Goal: Information Seeking & Learning: Learn about a topic

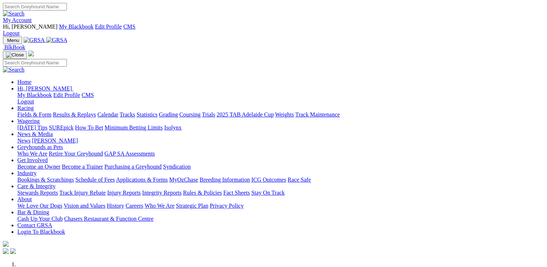
click at [56, 183] on link "Care & Integrity" at bounding box center [36, 186] width 38 height 6
click at [58, 189] on link "Stewards Reports" at bounding box center [37, 192] width 40 height 6
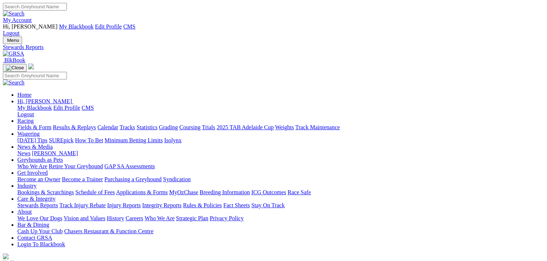
click at [93, 124] on link "Results & Replays" at bounding box center [74, 127] width 43 height 6
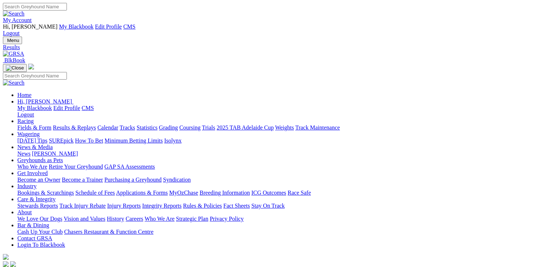
click at [56, 196] on link "Care & Integrity" at bounding box center [36, 199] width 38 height 6
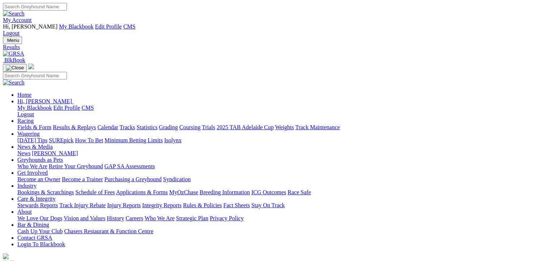
click at [56, 196] on link "Care & Integrity" at bounding box center [36, 199] width 38 height 6
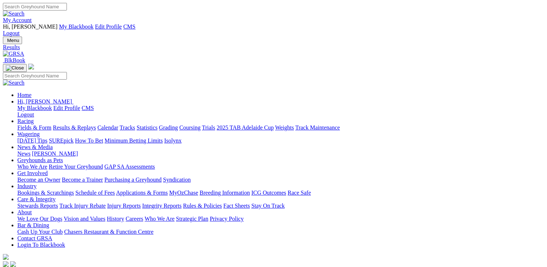
click at [58, 202] on link "Stewards Reports" at bounding box center [37, 205] width 40 height 6
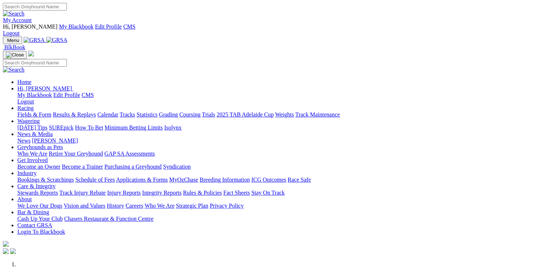
click at [56, 183] on link "Care & Integrity" at bounding box center [36, 186] width 38 height 6
click at [58, 189] on link "Stewards Reports" at bounding box center [37, 192] width 40 height 6
click at [56, 183] on link "Care & Integrity" at bounding box center [36, 186] width 38 height 6
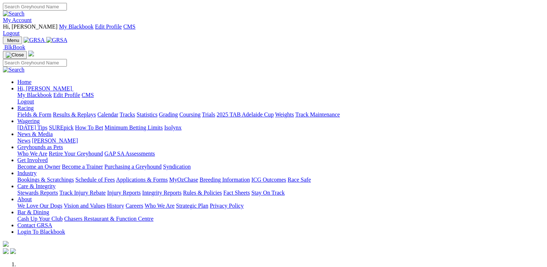
click at [56, 183] on link "Care & Integrity" at bounding box center [36, 186] width 38 height 6
click at [58, 189] on link "Stewards Reports" at bounding box center [37, 192] width 40 height 6
click at [56, 183] on link "Care & Integrity" at bounding box center [36, 186] width 38 height 6
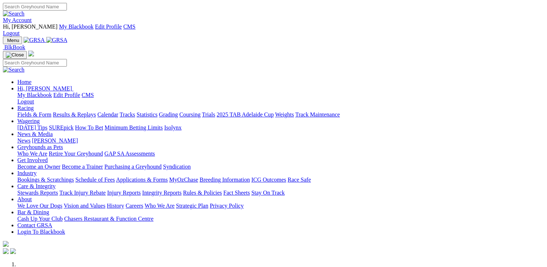
click at [56, 183] on link "Care & Integrity" at bounding box center [36, 186] width 38 height 6
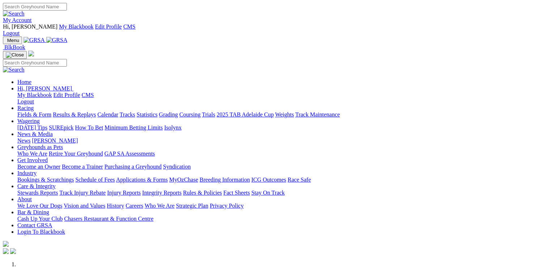
click at [56, 183] on link "Care & Integrity" at bounding box center [36, 186] width 38 height 6
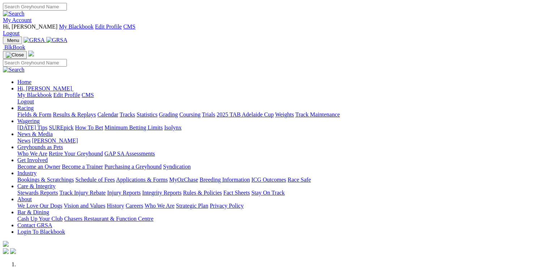
click at [56, 183] on link "Care & Integrity" at bounding box center [36, 186] width 38 height 6
click at [49, 209] on link "Bar & Dining" at bounding box center [33, 212] width 32 height 6
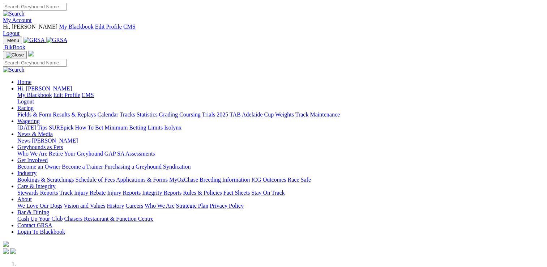
click at [34, 105] on link "Racing" at bounding box center [25, 108] width 16 height 6
drag, startPoint x: 126, startPoint y: 30, endPoint x: 104, endPoint y: 56, distance: 34.9
click at [34, 105] on link "Racing" at bounding box center [25, 108] width 16 height 6
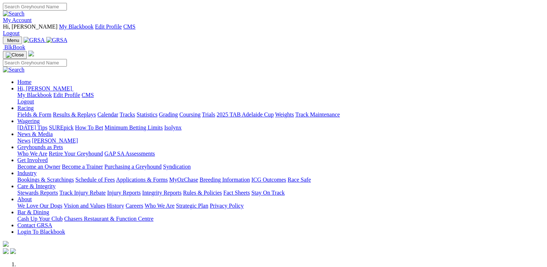
scroll to position [39, 0]
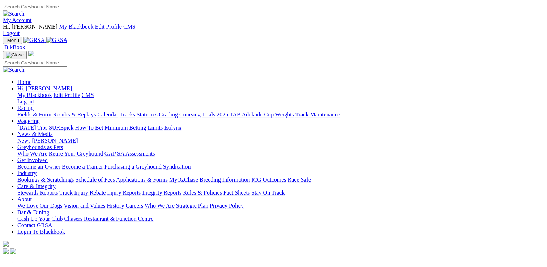
scroll to position [0, 0]
click at [56, 183] on link "Care & Integrity" at bounding box center [36, 186] width 38 height 6
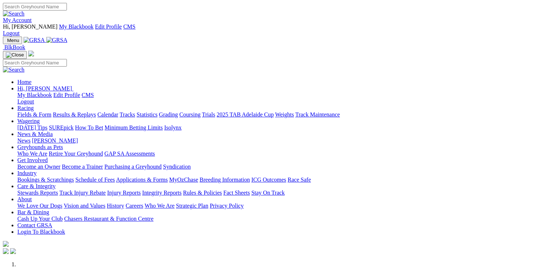
click at [56, 183] on link "Care & Integrity" at bounding box center [36, 186] width 38 height 6
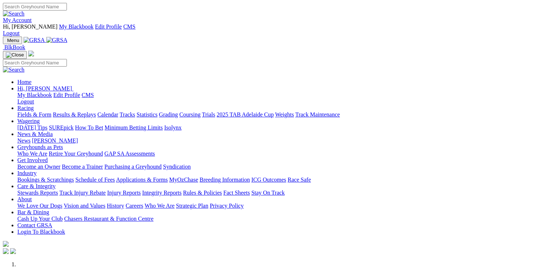
click at [201, 266] on li at bounding box center [280, 270] width 527 height 7
drag, startPoint x: 170, startPoint y: 252, endPoint x: 197, endPoint y: 250, distance: 27.5
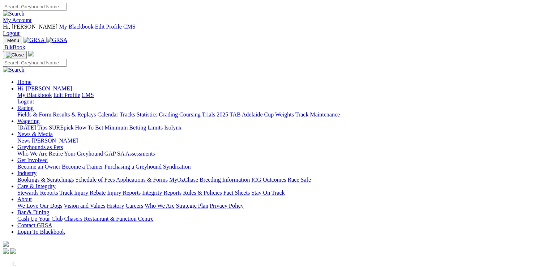
scroll to position [39, 0]
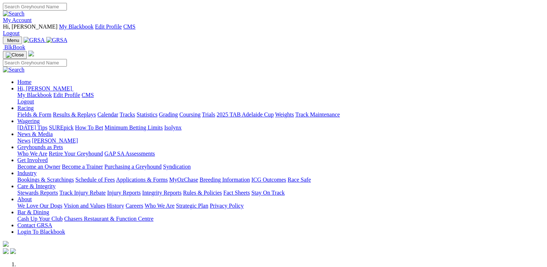
click at [56, 183] on link "Care & Integrity" at bounding box center [36, 186] width 38 height 6
click at [34, 105] on link "Racing" at bounding box center [25, 108] width 16 height 6
click at [40, 118] on link "Wagering" at bounding box center [28, 121] width 22 height 6
click at [53, 131] on link "News & Media" at bounding box center [34, 134] width 35 height 6
drag, startPoint x: 0, startPoint y: 0, endPoint x: 399, endPoint y: 30, distance: 400.1
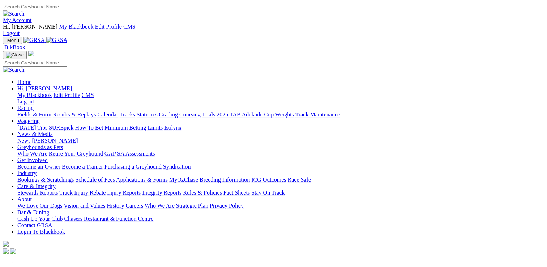
click at [56, 183] on link "Care & Integrity" at bounding box center [36, 186] width 38 height 6
click at [34, 105] on link "Racing" at bounding box center [25, 108] width 16 height 6
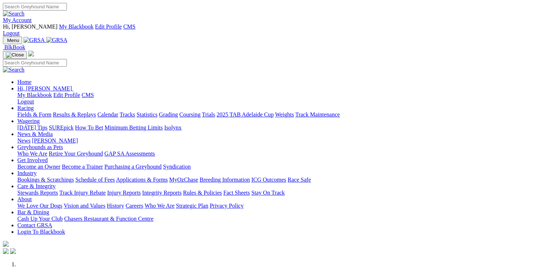
click at [34, 105] on link "Racing" at bounding box center [25, 108] width 16 height 6
click at [56, 183] on link "Care & Integrity" at bounding box center [36, 186] width 38 height 6
drag, startPoint x: 0, startPoint y: 0, endPoint x: 403, endPoint y: 30, distance: 404.1
click at [56, 183] on link "Care & Integrity" at bounding box center [36, 186] width 38 height 6
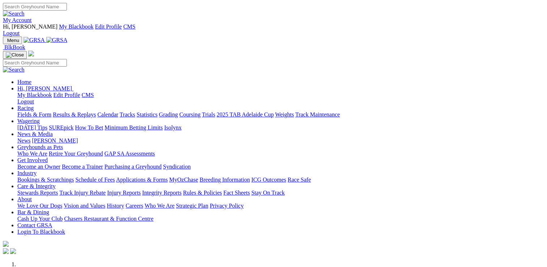
click at [56, 183] on link "Care & Integrity" at bounding box center [36, 186] width 38 height 6
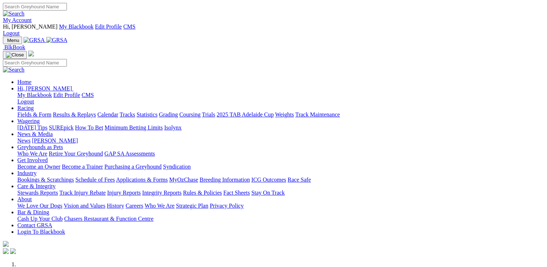
click at [56, 183] on link "Care & Integrity" at bounding box center [36, 186] width 38 height 6
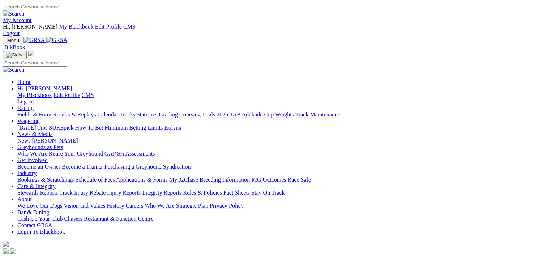
click at [56, 183] on link "Care & Integrity" at bounding box center [36, 186] width 38 height 6
click at [34, 105] on link "Racing" at bounding box center [25, 108] width 16 height 6
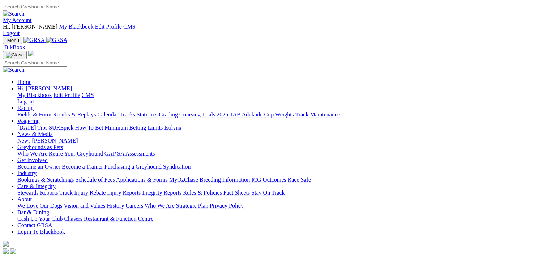
click at [34, 105] on link "Racing" at bounding box center [25, 108] width 16 height 6
click at [40, 118] on link "Wagering" at bounding box center [28, 121] width 22 height 6
click at [53, 131] on link "News & Media" at bounding box center [34, 134] width 35 height 6
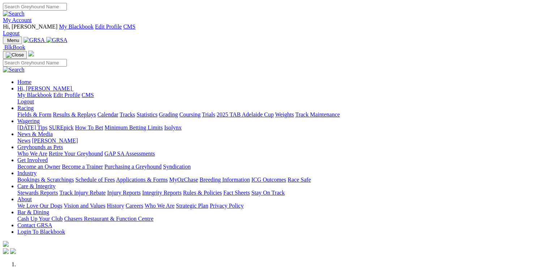
click at [56, 183] on link "Care & Integrity" at bounding box center [36, 186] width 38 height 6
drag, startPoint x: 411, startPoint y: 29, endPoint x: 402, endPoint y: 26, distance: 8.7
click at [56, 183] on link "Care & Integrity" at bounding box center [36, 186] width 38 height 6
click at [34, 105] on link "Racing" at bounding box center [25, 108] width 16 height 6
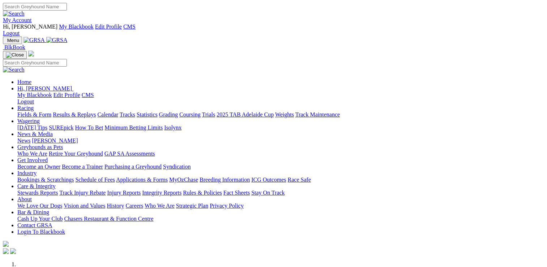
click at [34, 105] on link "Racing" at bounding box center [25, 108] width 16 height 6
click at [53, 131] on link "News & Media" at bounding box center [34, 134] width 35 height 6
click at [40, 118] on link "Wagering" at bounding box center [28, 121] width 22 height 6
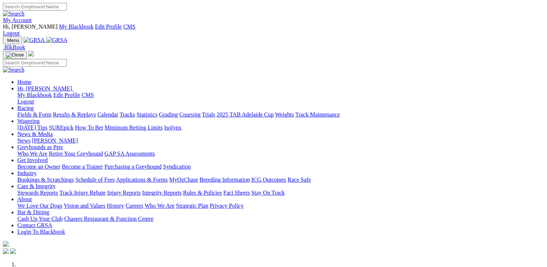
click at [34, 105] on link "Racing" at bounding box center [25, 108] width 16 height 6
drag, startPoint x: 124, startPoint y: 28, endPoint x: 148, endPoint y: 9, distance: 30.8
click at [34, 105] on link "Racing" at bounding box center [25, 108] width 16 height 6
click at [56, 183] on link "Care & Integrity" at bounding box center [36, 186] width 38 height 6
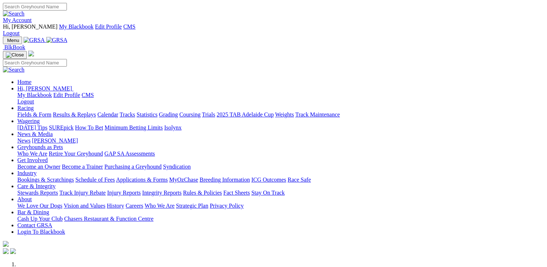
click at [56, 183] on link "Care & Integrity" at bounding box center [36, 186] width 38 height 6
